Goal: Transaction & Acquisition: Purchase product/service

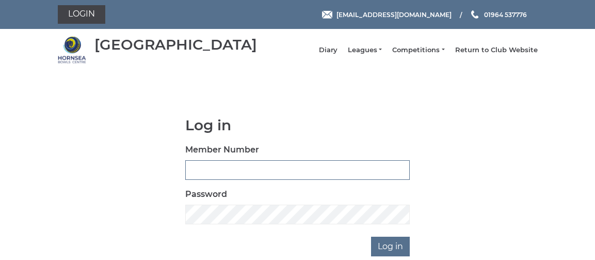
click at [225, 171] on input "Member Number" at bounding box center [297, 170] width 225 height 20
type input "0722"
click at [390, 251] on input "Log in" at bounding box center [390, 246] width 39 height 20
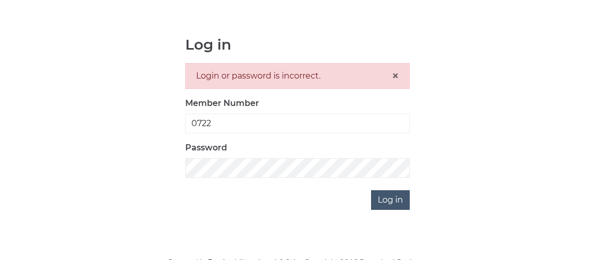
scroll to position [97, 0]
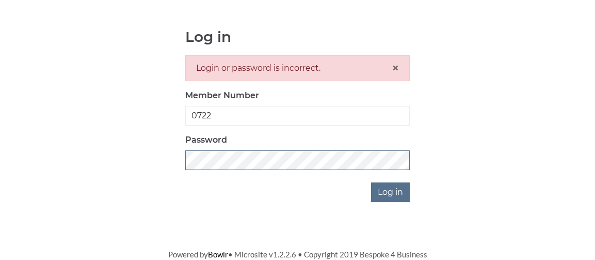
click at [172, 158] on div "Log in Login or password is incorrect. × Member Number 0722 Password Log in" at bounding box center [298, 115] width 480 height 173
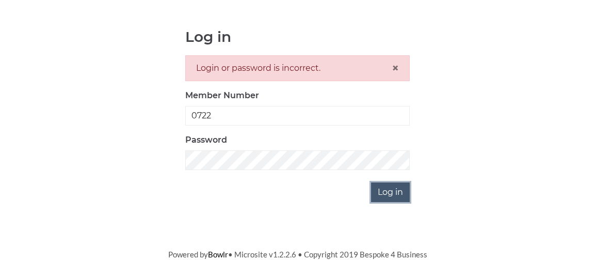
click at [384, 191] on input "Log in" at bounding box center [390, 192] width 39 height 20
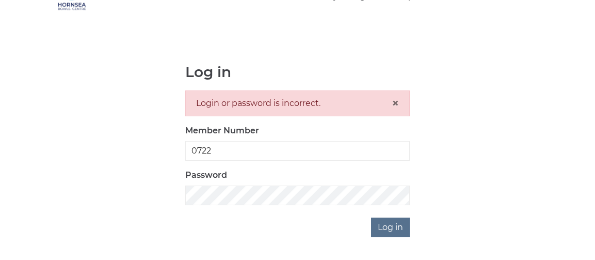
scroll to position [97, 0]
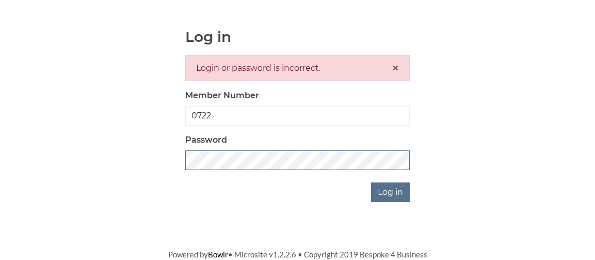
click at [176, 158] on div "Log in Login or password is incorrect. × Member Number 0722 Password Log in" at bounding box center [298, 115] width 480 height 173
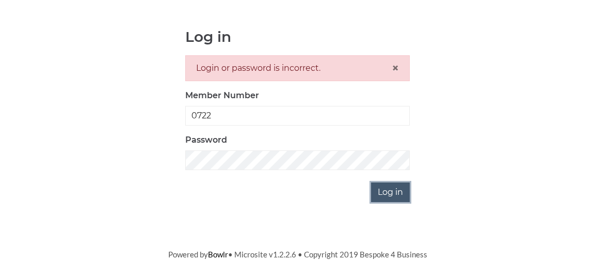
click at [388, 189] on input "Log in" at bounding box center [390, 192] width 39 height 20
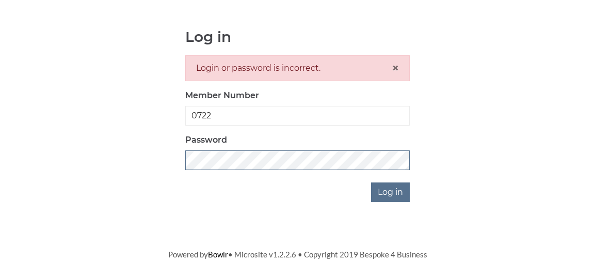
click at [163, 158] on div "Log in Login or password is incorrect. × Member Number 0722 Password Log in" at bounding box center [298, 115] width 480 height 173
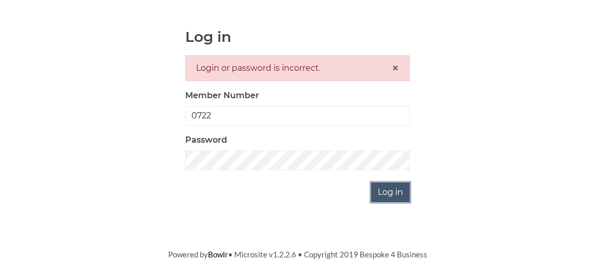
click at [384, 195] on input "Log in" at bounding box center [390, 192] width 39 height 20
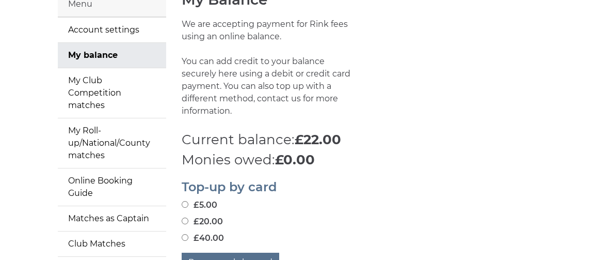
scroll to position [103, 0]
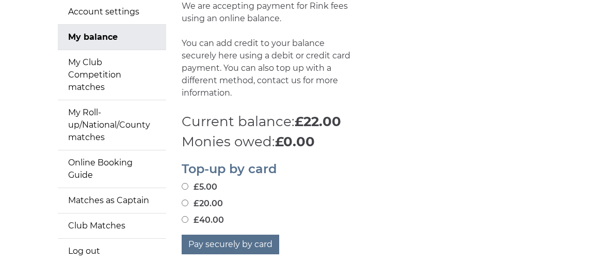
click at [185, 206] on input "£20.00" at bounding box center [185, 202] width 7 height 7
radio input "true"
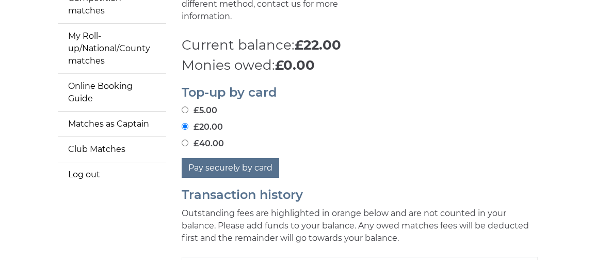
scroll to position [207, 0]
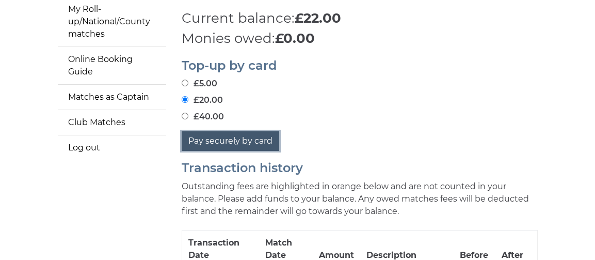
click at [223, 151] on button "Pay securely by card" at bounding box center [231, 141] width 98 height 20
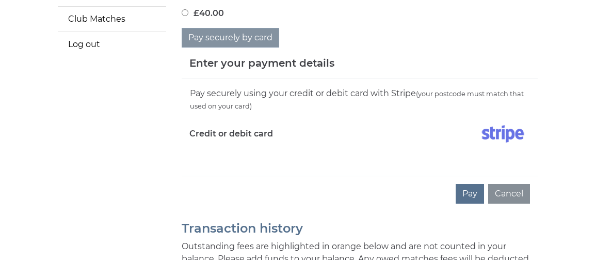
scroll to position [361, 0]
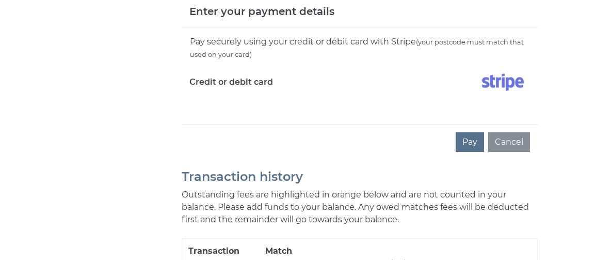
click at [218, 120] on div "Pay securely using your credit or debit card with Stripe (your postcode must ma…" at bounding box center [360, 75] width 356 height 97
click at [209, 124] on div "Pay securely using your credit or debit card with Stripe (your postcode must ma…" at bounding box center [360, 75] width 356 height 97
click at [470, 152] on button "Pay" at bounding box center [470, 142] width 28 height 20
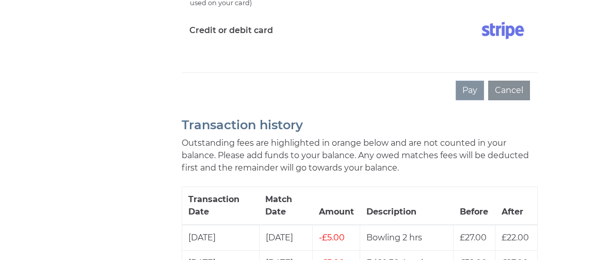
scroll to position [465, 0]
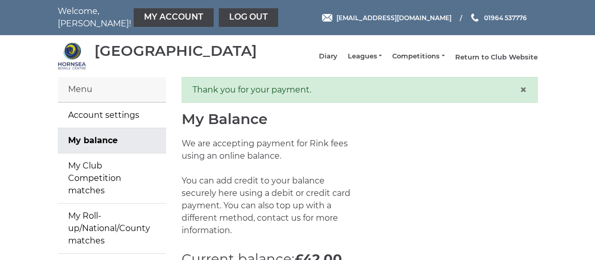
click at [489, 58] on link "Return to Club Website" at bounding box center [496, 57] width 83 height 9
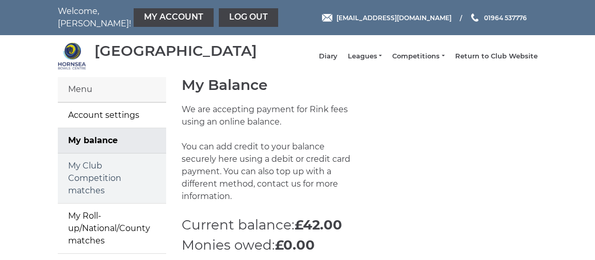
scroll to position [52, 0]
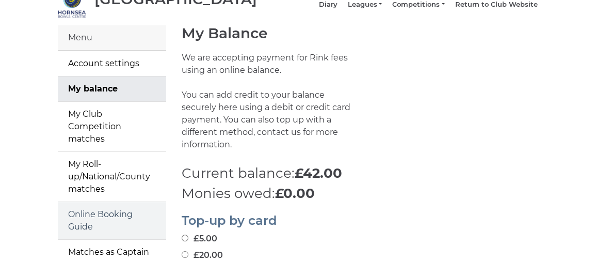
click at [73, 229] on link "Online Booking Guide" at bounding box center [112, 220] width 108 height 37
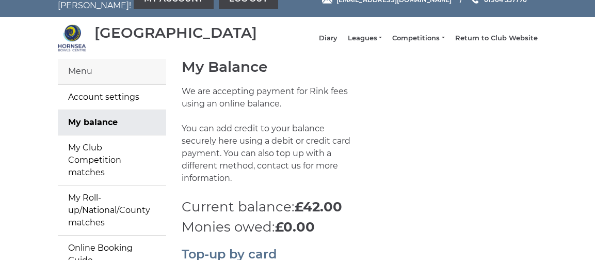
scroll to position [0, 0]
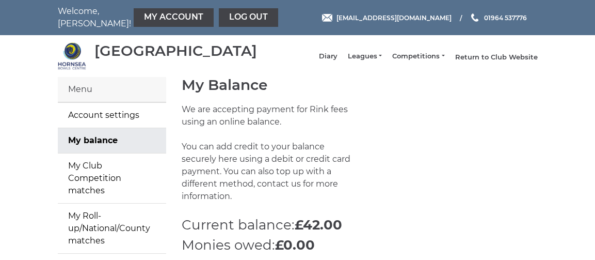
click at [466, 59] on link "Return to Club Website" at bounding box center [496, 57] width 83 height 9
click at [328, 60] on link "Diary" at bounding box center [328, 57] width 19 height 9
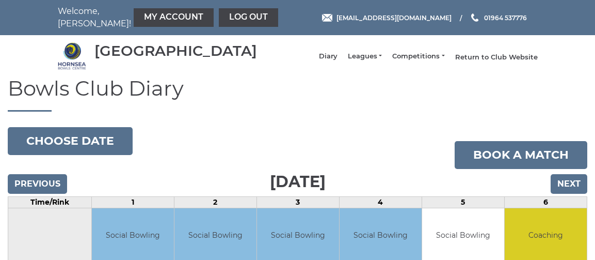
click at [466, 59] on link "Return to Club Website" at bounding box center [496, 57] width 83 height 9
